Goal: Book appointment/travel/reservation

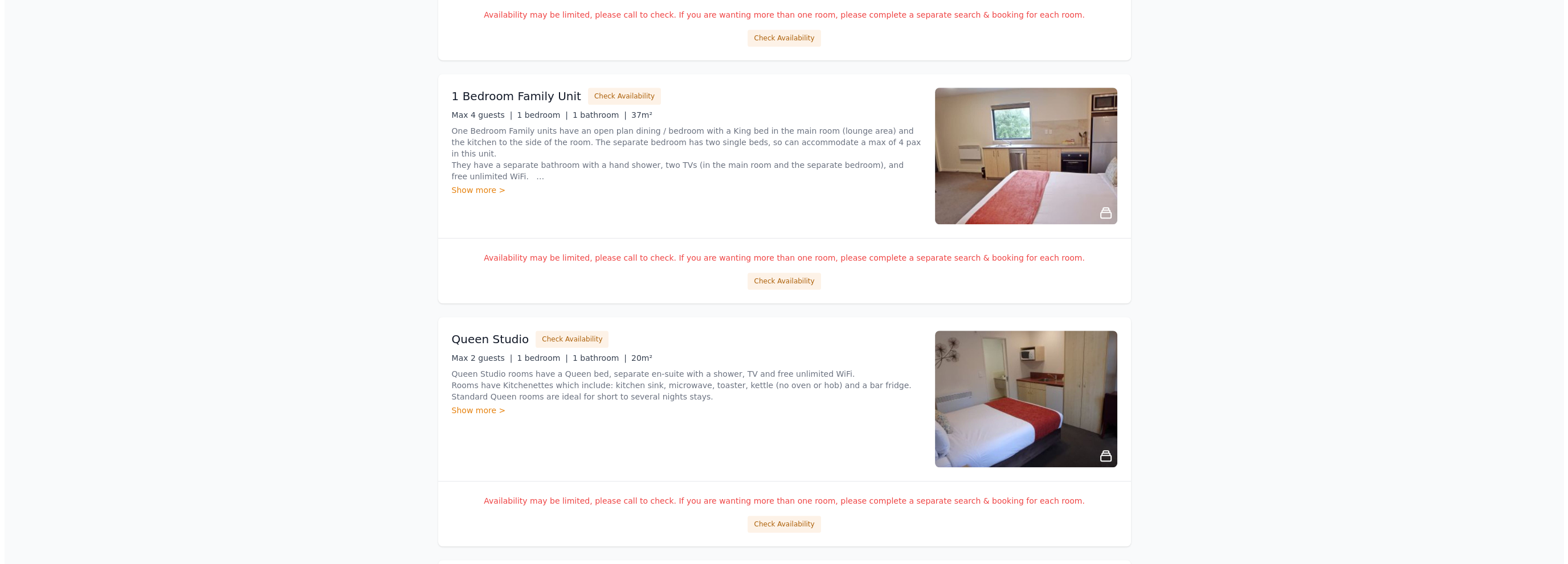
scroll to position [1590, 0]
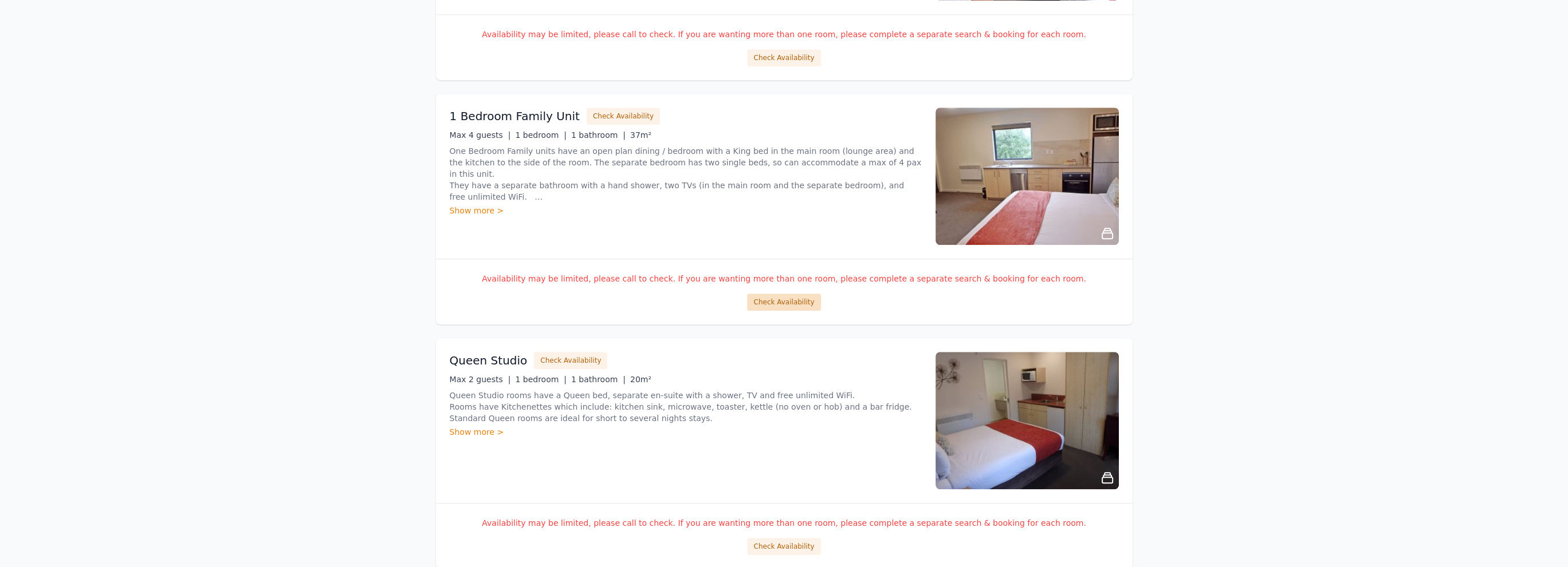
click at [776, 295] on button "Check Availability" at bounding box center [783, 302] width 74 height 17
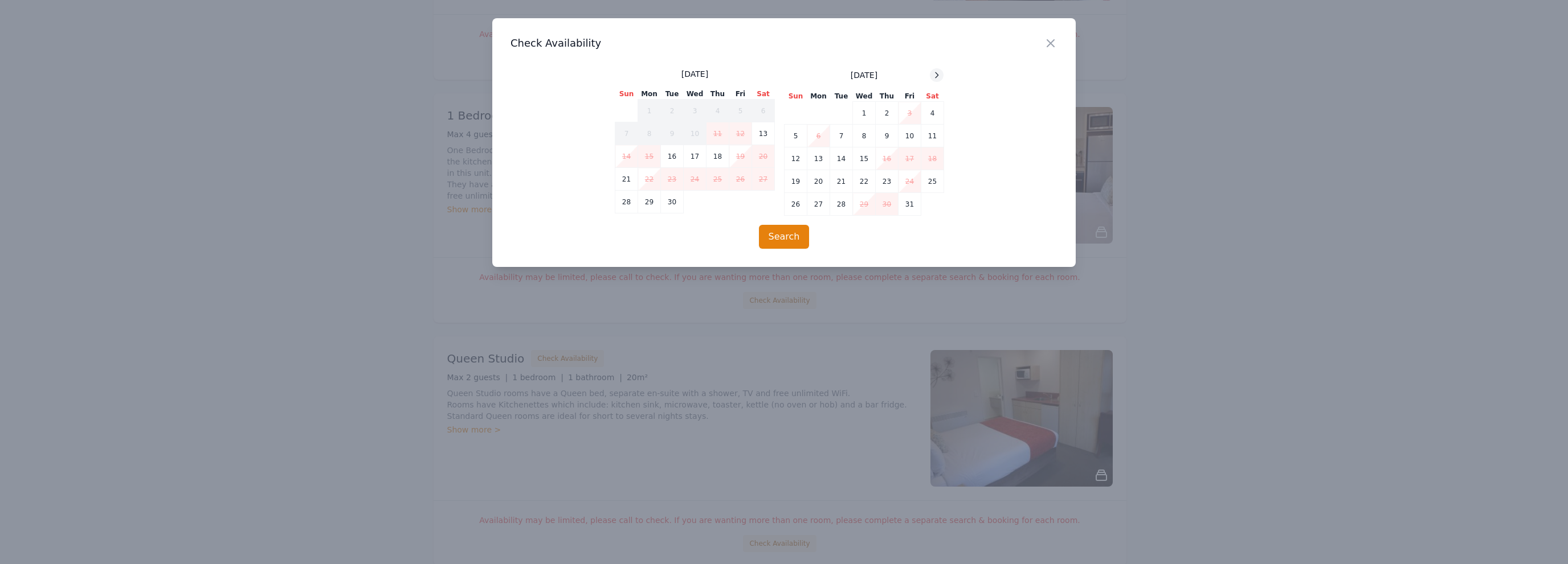
click at [937, 75] on icon at bounding box center [937, 75] width 9 height 9
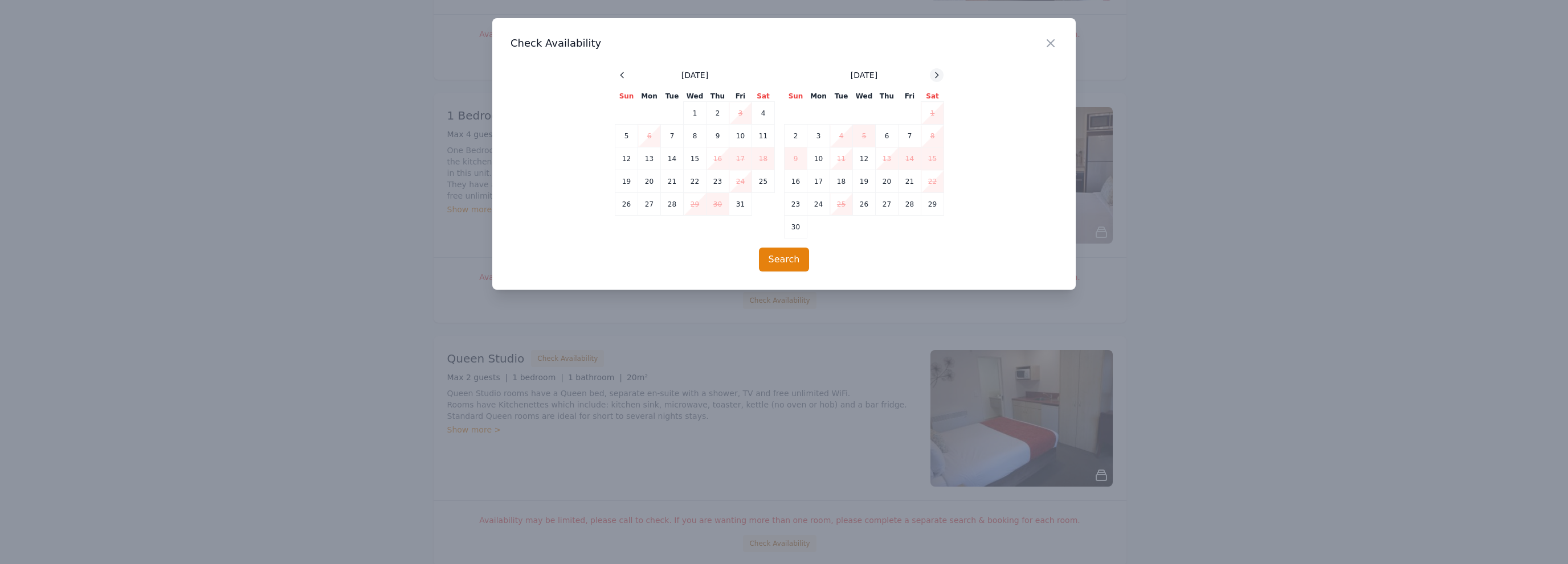
click at [937, 75] on icon at bounding box center [937, 75] width 9 height 9
click at [889, 180] on td "25" at bounding box center [887, 182] width 23 height 23
click at [937, 75] on icon at bounding box center [937, 75] width 9 height 9
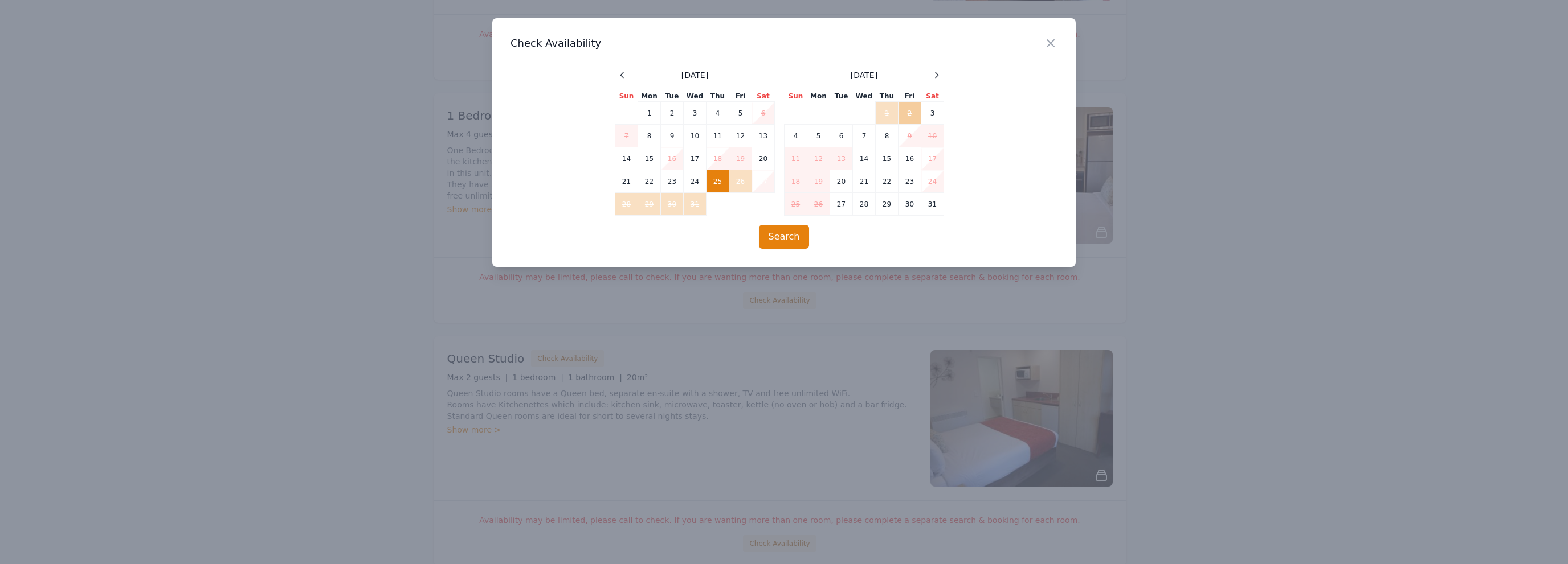
click at [905, 114] on td "2" at bounding box center [910, 114] width 23 height 23
click at [793, 240] on button "Search" at bounding box center [784, 237] width 50 height 24
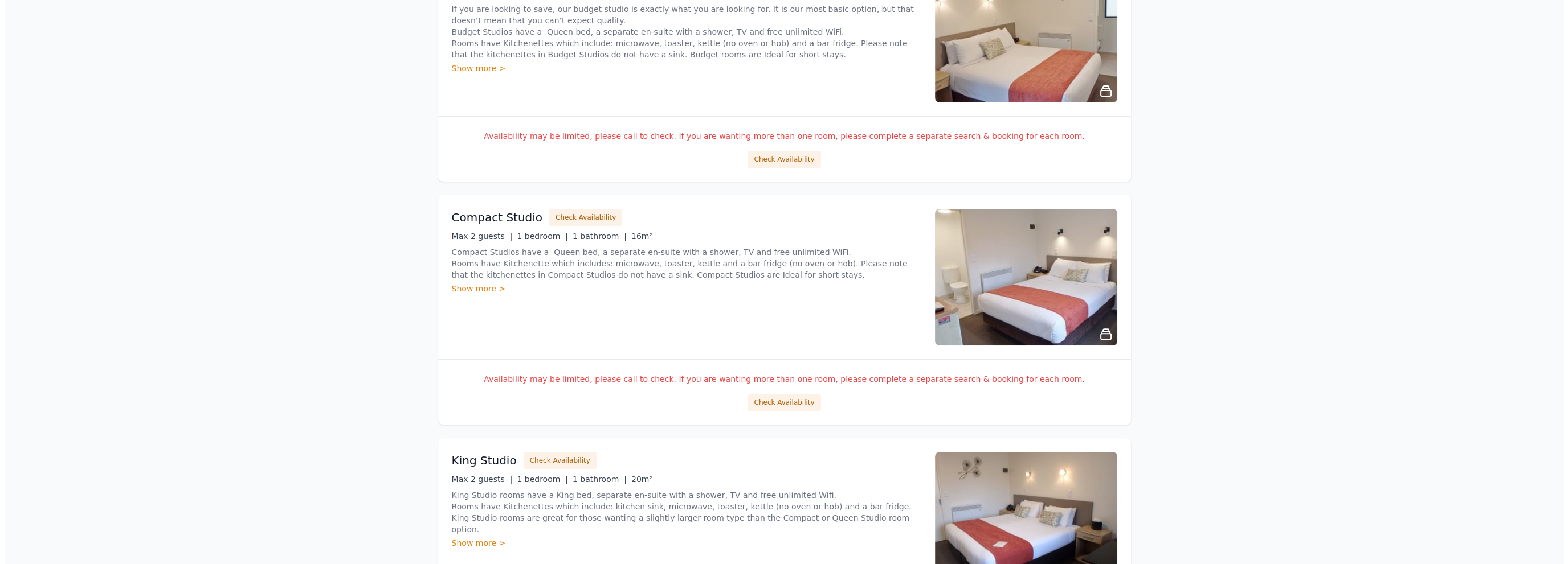
scroll to position [968, 0]
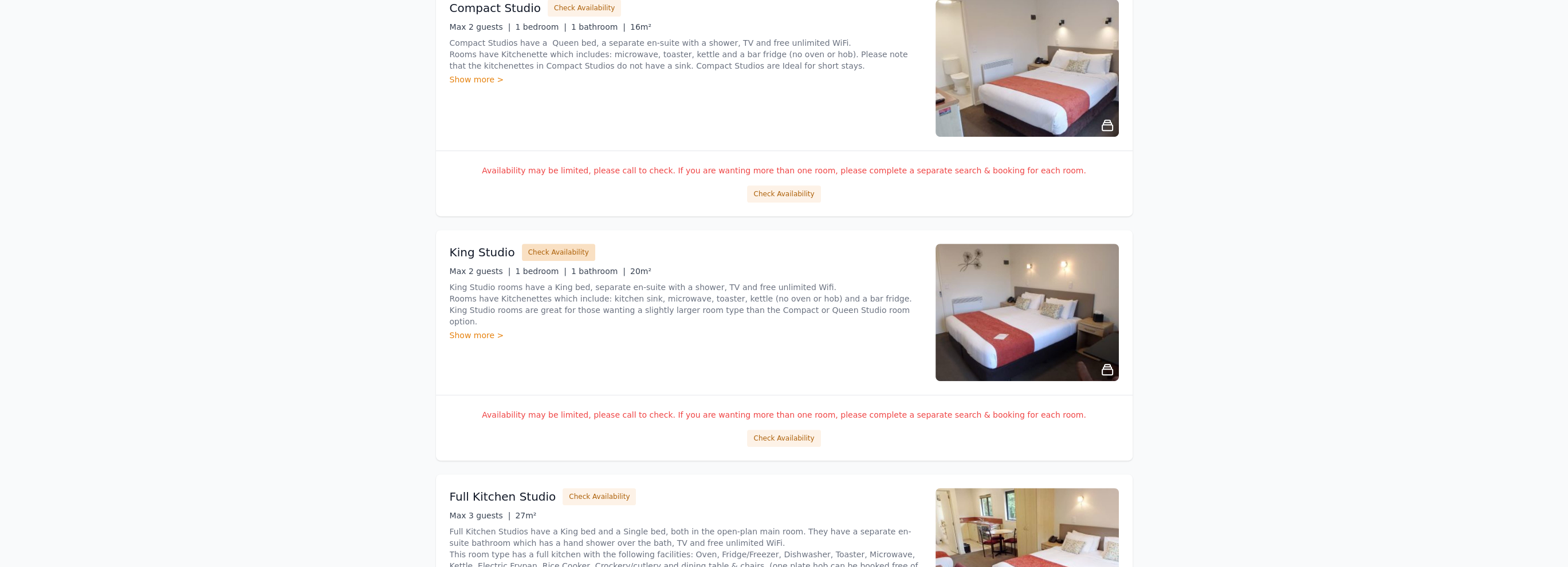
click at [550, 251] on button "Check Availability" at bounding box center [558, 253] width 74 height 17
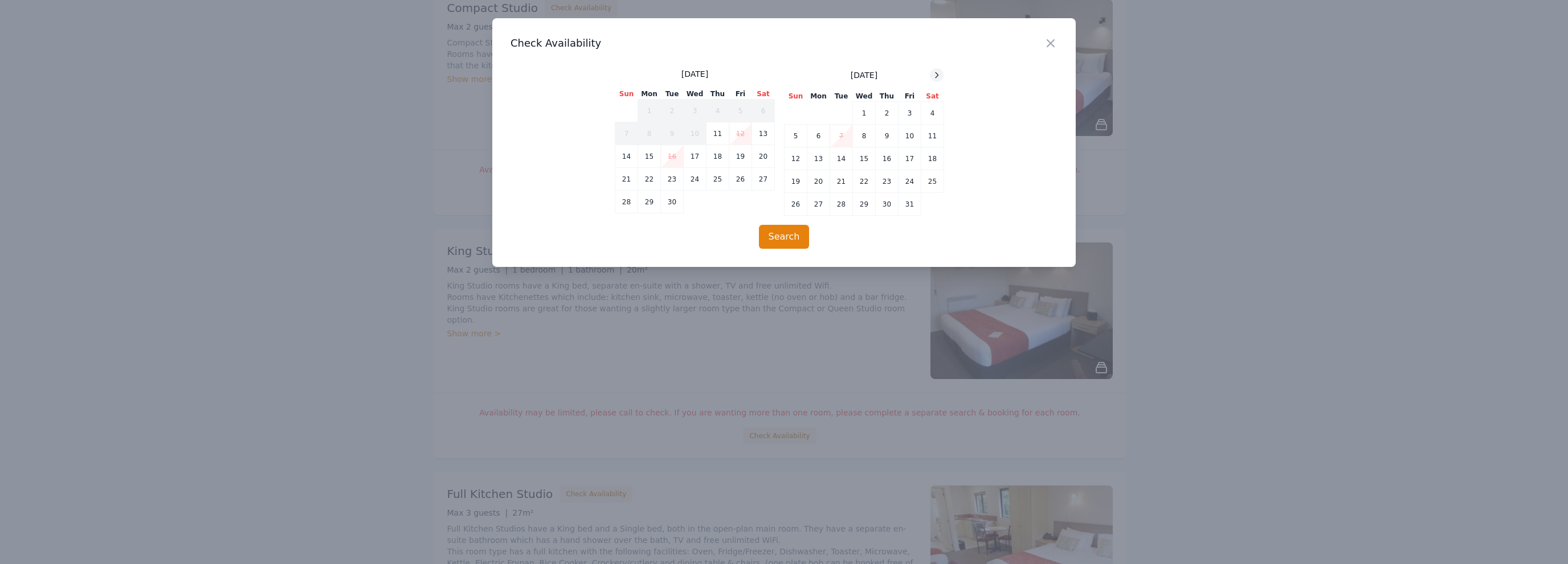
click at [938, 73] on icon at bounding box center [937, 75] width 9 height 9
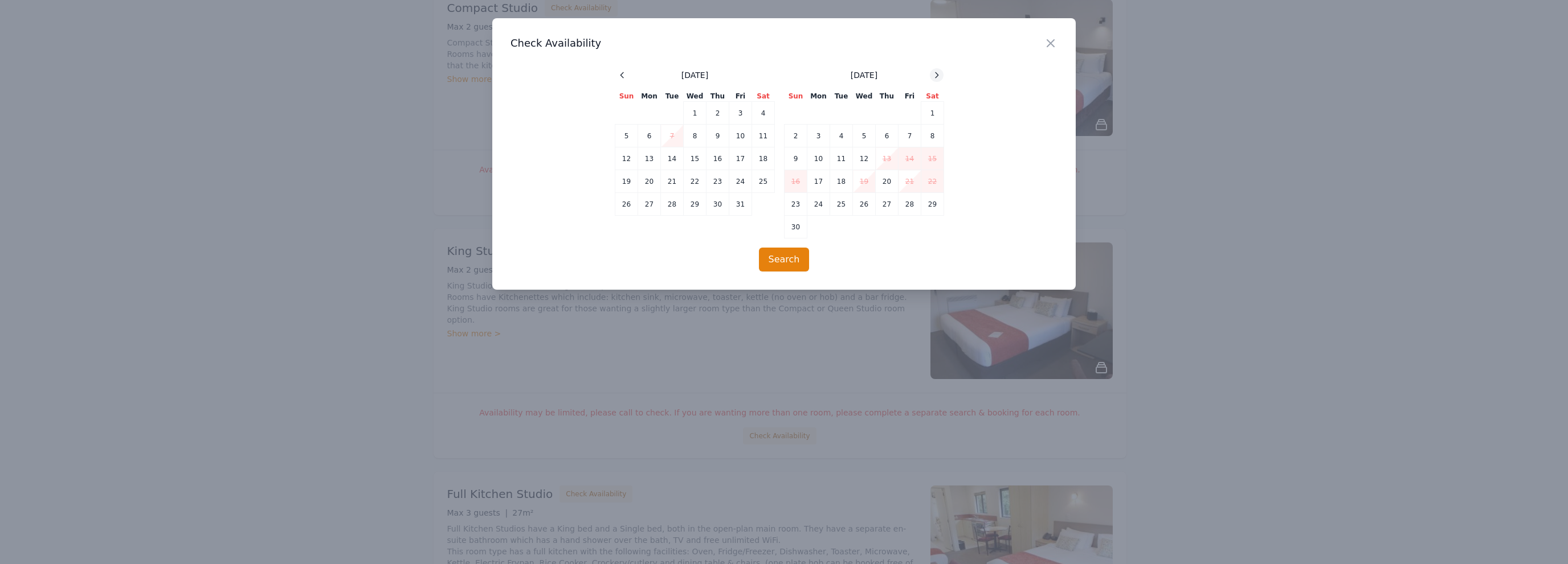
click at [938, 73] on icon at bounding box center [937, 75] width 9 height 9
click at [886, 183] on td "25" at bounding box center [887, 182] width 23 height 23
click at [940, 75] on icon at bounding box center [937, 75] width 9 height 9
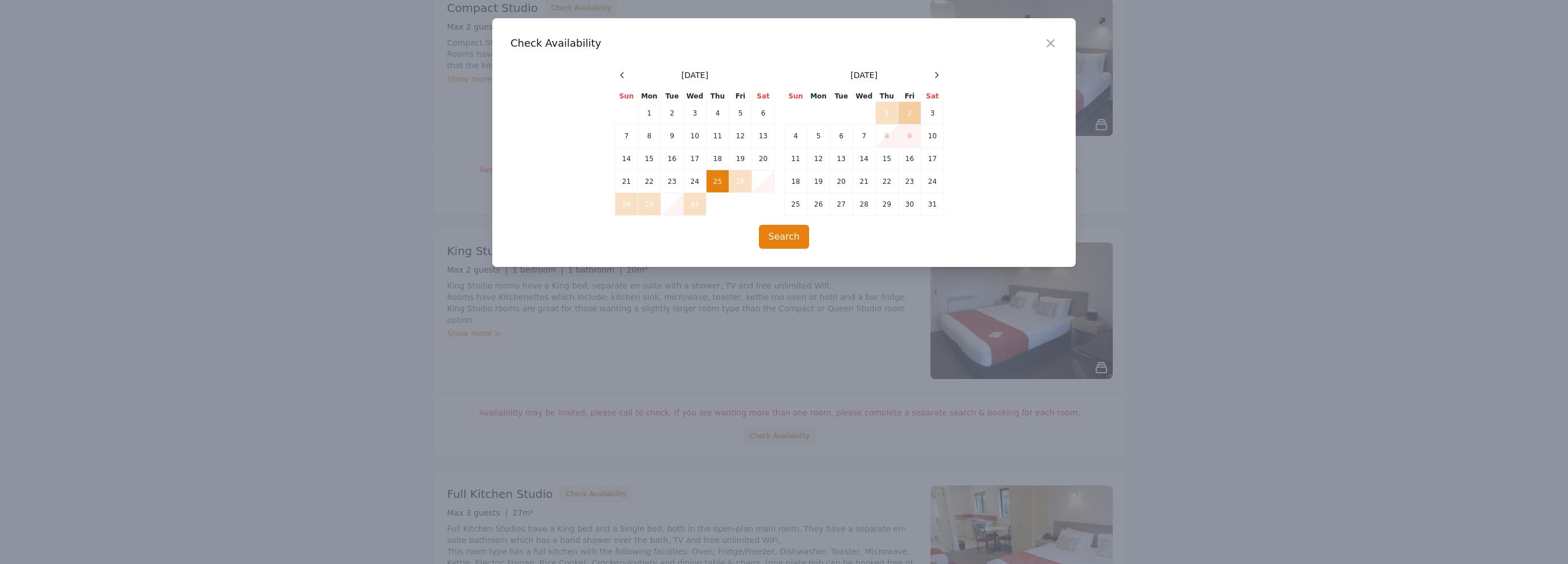
click at [903, 114] on td "2" at bounding box center [910, 114] width 23 height 23
click at [786, 234] on button "Search" at bounding box center [784, 237] width 50 height 24
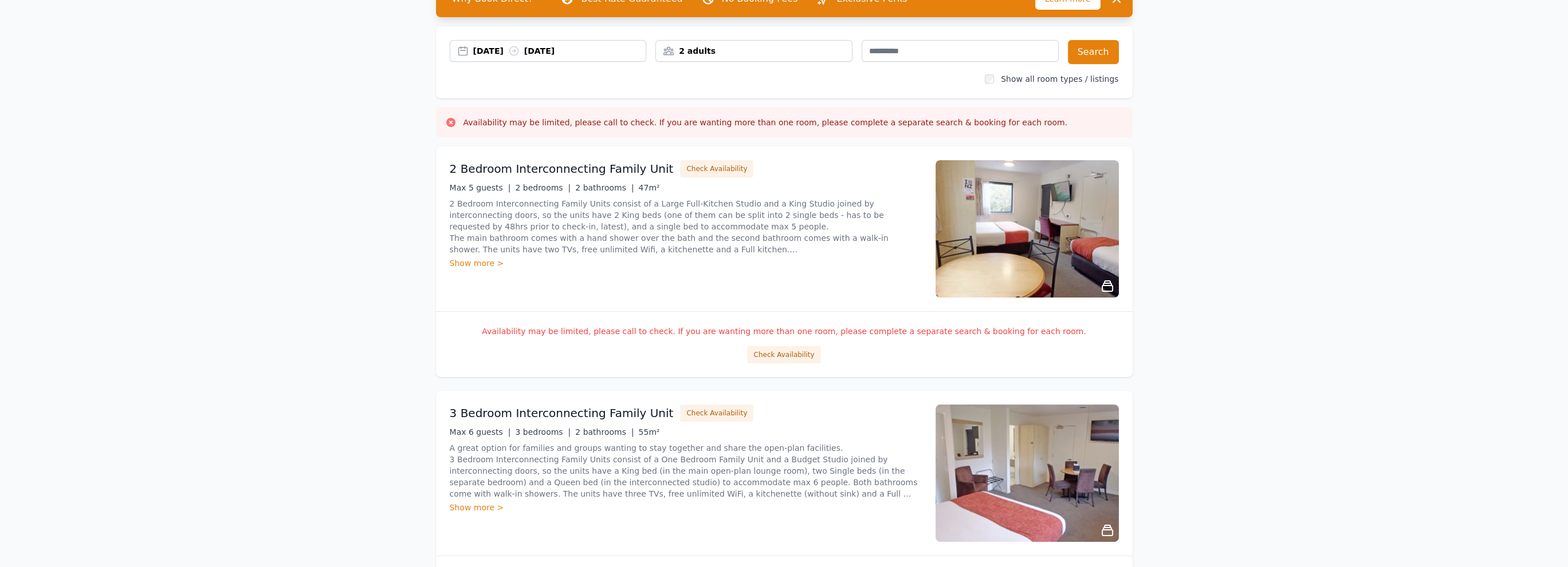
scroll to position [0, 0]
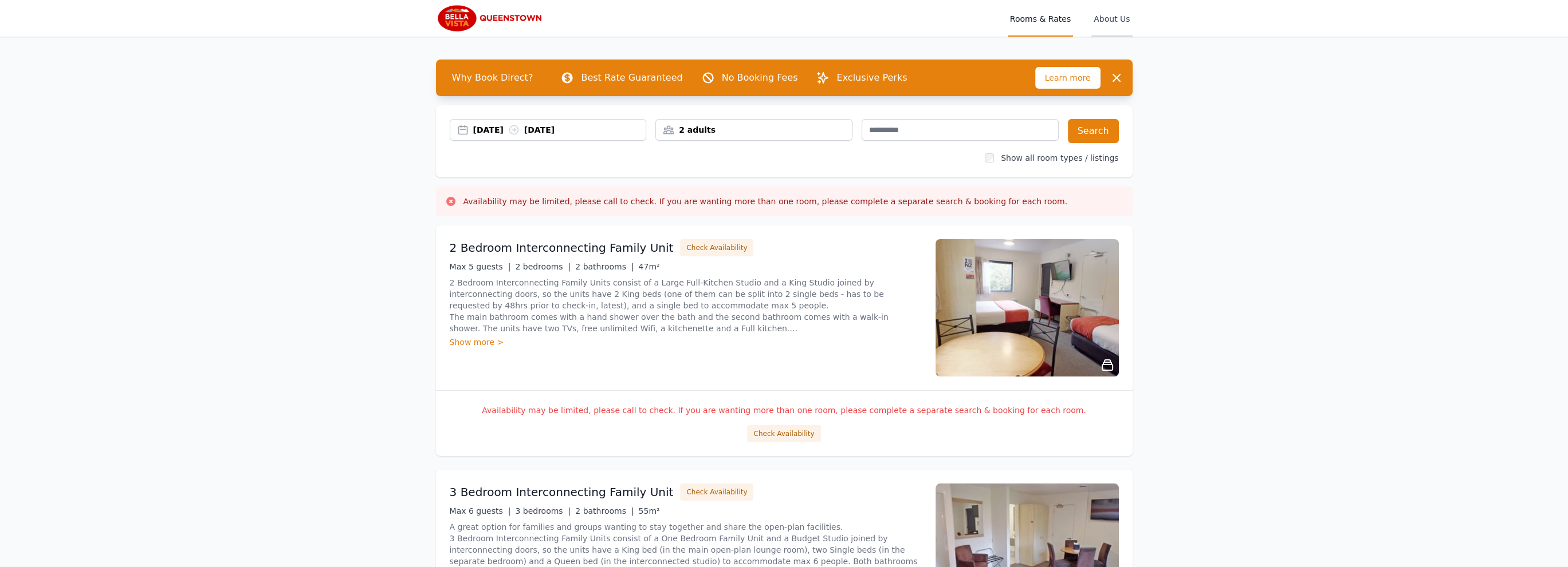
click at [1111, 16] on span "About Us" at bounding box center [1111, 18] width 41 height 36
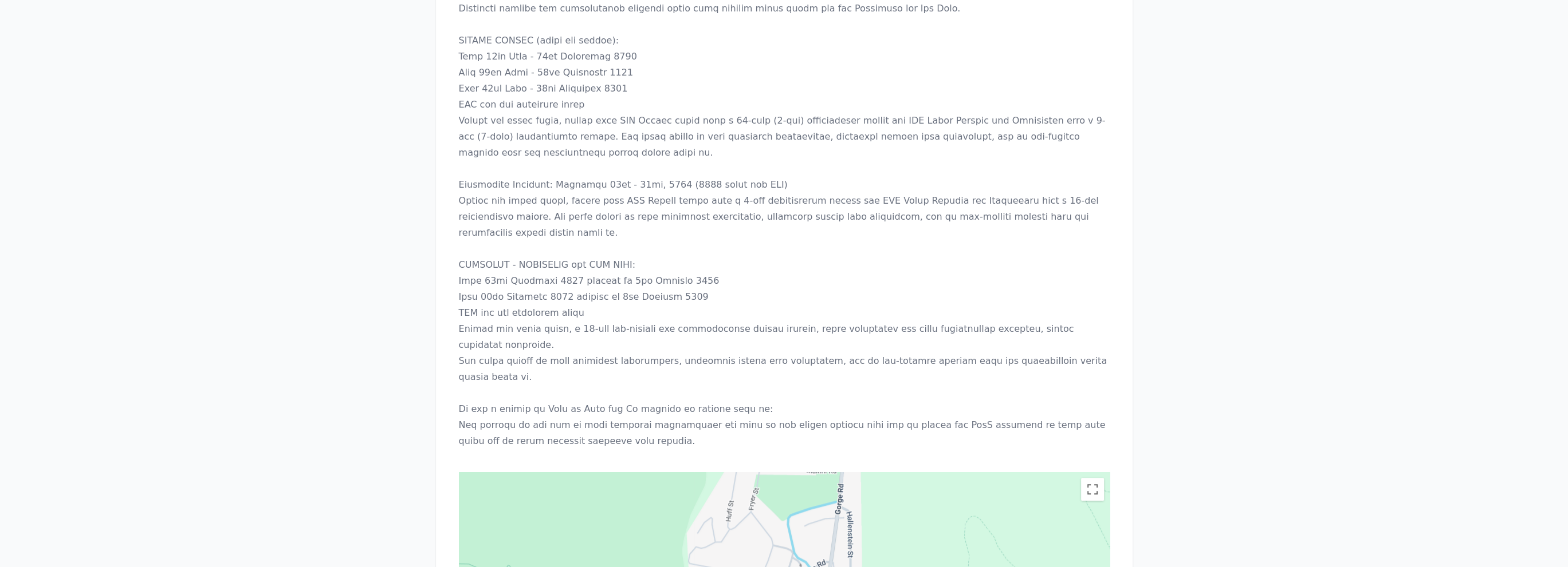
scroll to position [1717, 0]
